Goal: Communication & Community: Connect with others

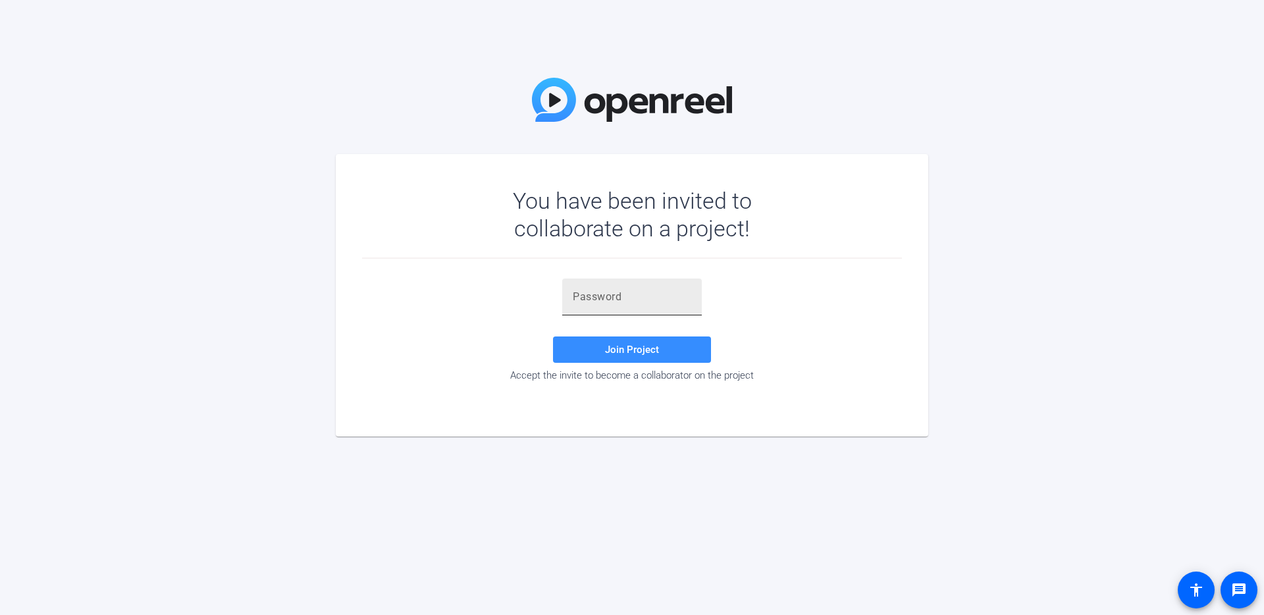
click at [643, 301] on input "text" at bounding box center [632, 297] width 118 height 16
paste input "xD.cTa"
type input "xD.cTa"
click at [620, 353] on span "Join Project" at bounding box center [632, 350] width 54 height 12
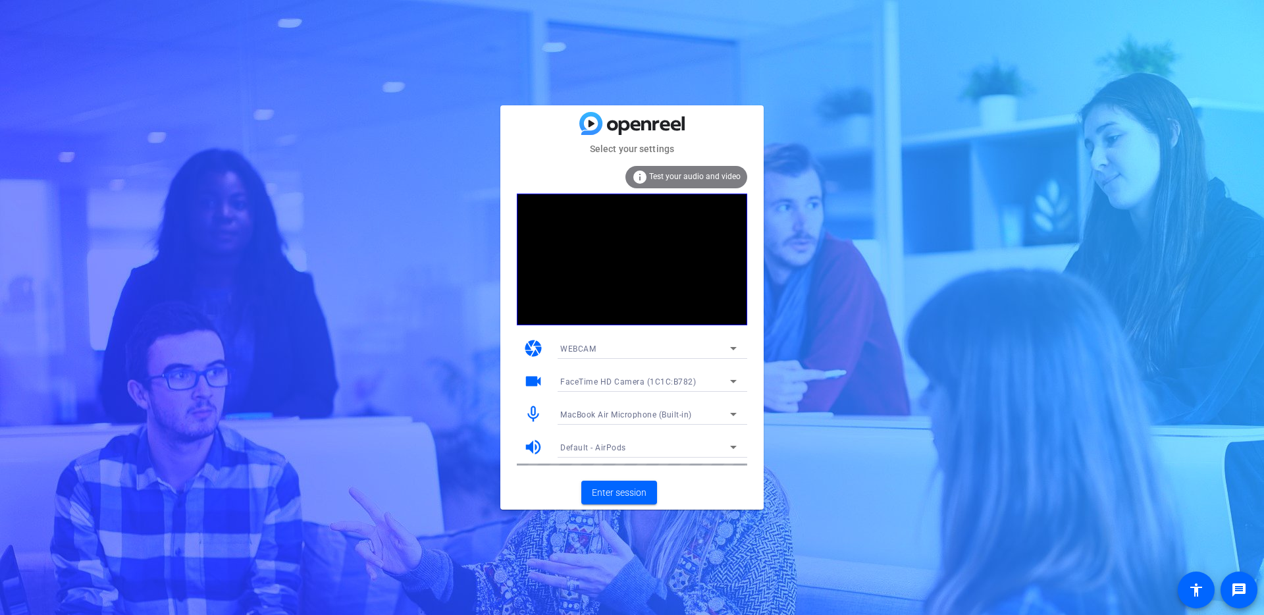
click at [580, 348] on span "WEBCAM" at bounding box center [578, 348] width 36 height 9
click at [574, 351] on div at bounding box center [632, 307] width 1264 height 615
click at [617, 493] on span "Enter session" at bounding box center [619, 493] width 55 height 14
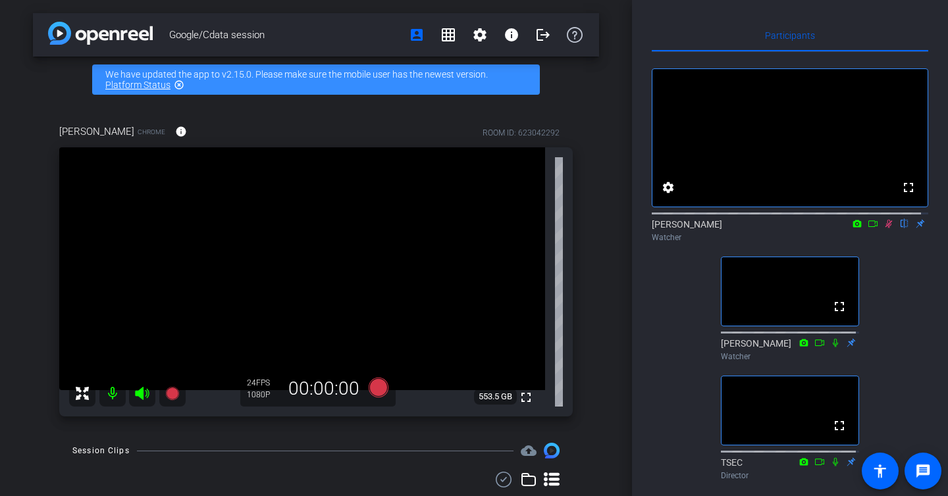
click at [868, 228] on icon at bounding box center [873, 223] width 11 height 9
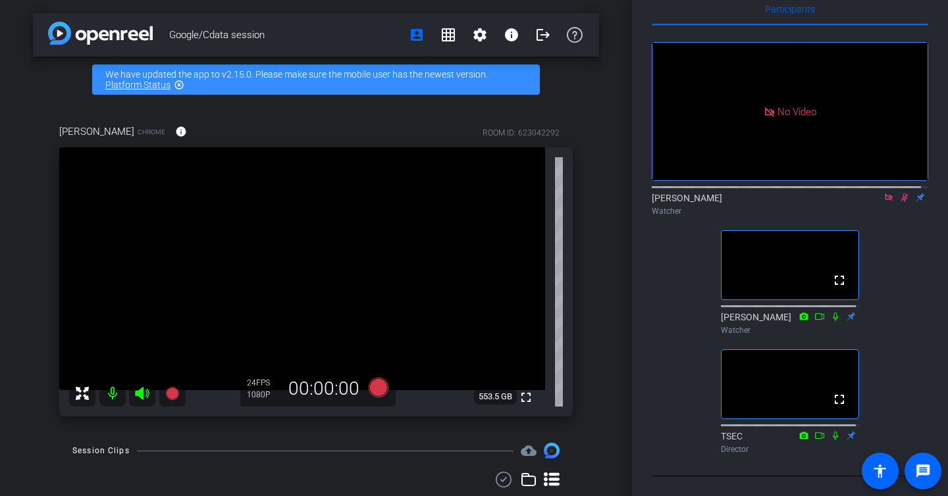
scroll to position [52, 0]
click at [899, 193] on icon at bounding box center [904, 197] width 11 height 9
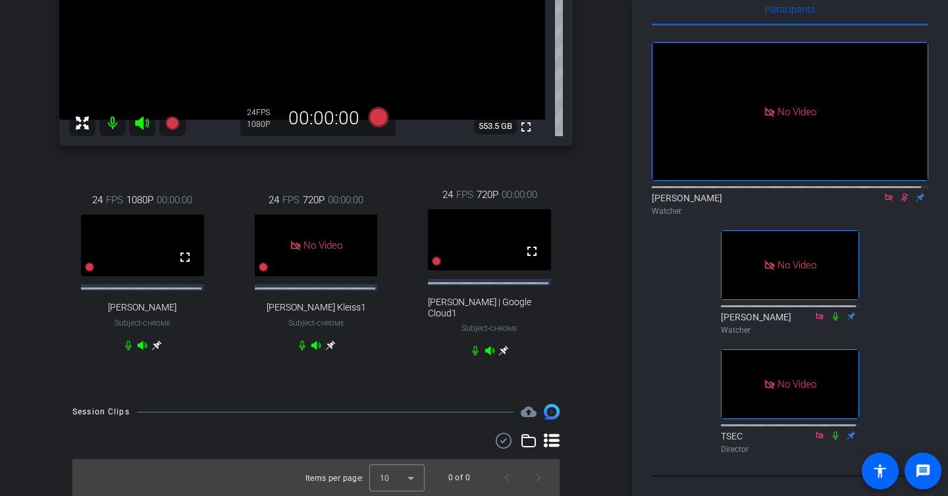
scroll to position [58, 0]
click at [299, 348] on div at bounding box center [316, 345] width 39 height 11
click at [901, 194] on icon at bounding box center [904, 198] width 7 height 9
click at [899, 193] on icon at bounding box center [904, 197] width 11 height 9
